Goal: Task Accomplishment & Management: Use online tool/utility

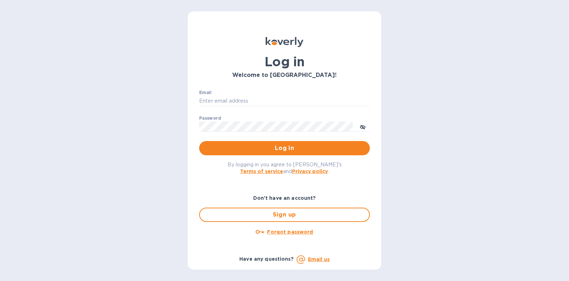
type input "[PERSON_NAME][EMAIL_ADDRESS][DOMAIN_NAME]"
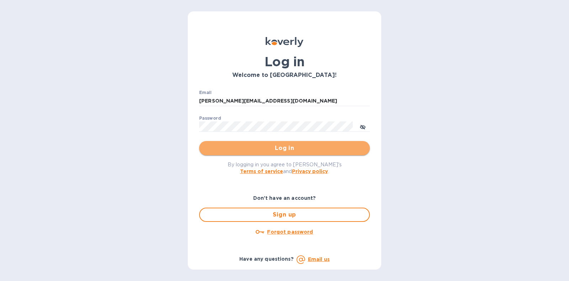
click at [244, 143] on button "Log in" at bounding box center [284, 148] width 171 height 14
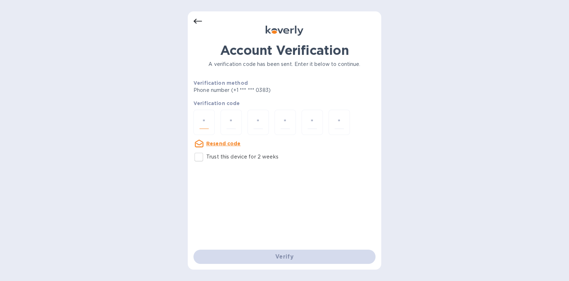
click at [207, 120] on input "number" at bounding box center [203, 122] width 9 height 13
type input "7"
type input "2"
type input "5"
type input "6"
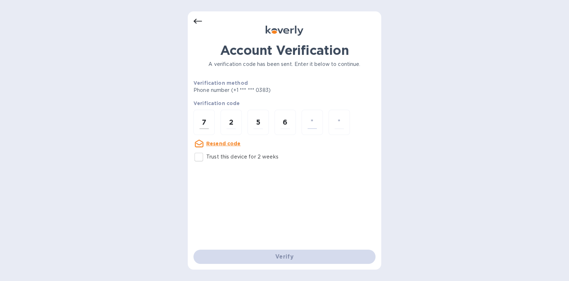
type input "1"
type input "0"
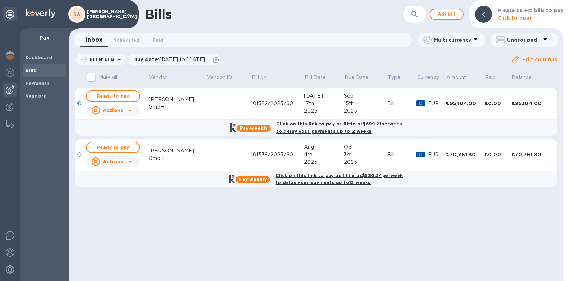
click at [215, 113] on td at bounding box center [228, 103] width 45 height 32
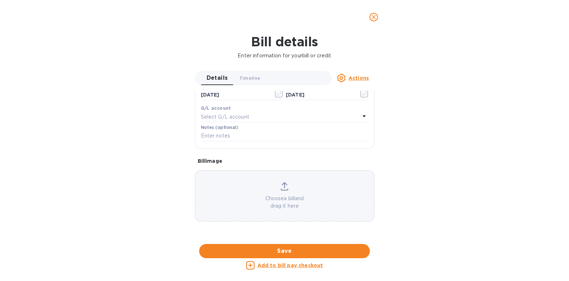
scroll to position [373, 0]
click at [288, 238] on div at bounding box center [285, 243] width 180 height 11
click at [374, 18] on icon "close" at bounding box center [373, 17] width 7 height 7
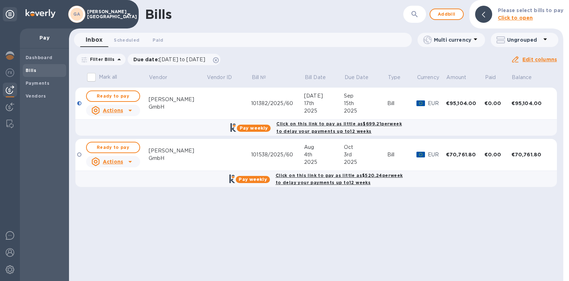
scroll to position [144, 0]
click at [235, 105] on td at bounding box center [228, 103] width 45 height 32
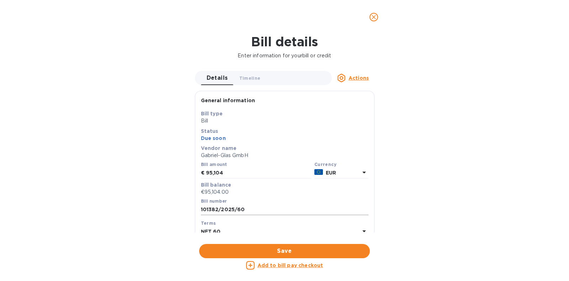
click at [243, 209] on input "101382/2025/60" at bounding box center [284, 209] width 167 height 11
